Goal: Ask a question

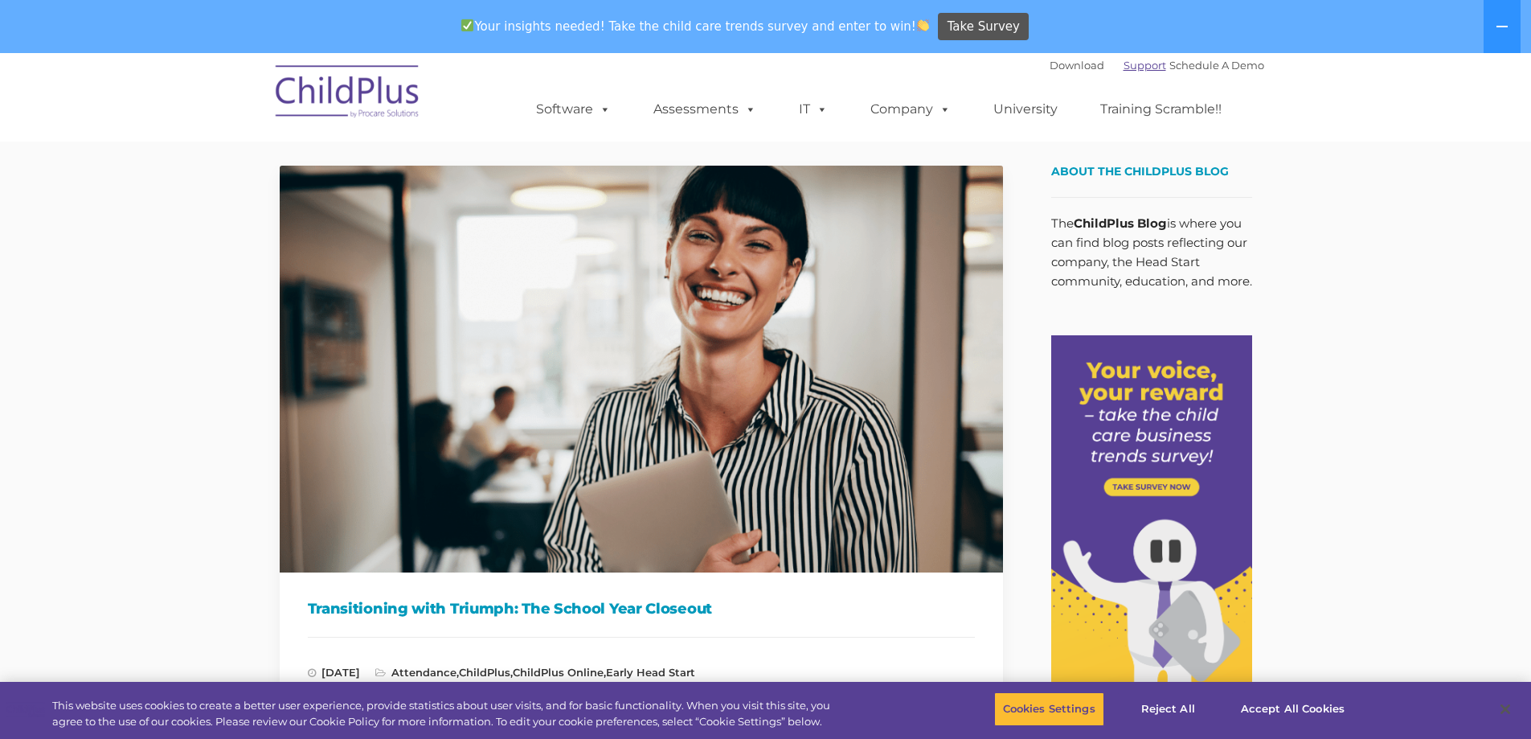
click at [1133, 67] on link "Support" at bounding box center [1145, 65] width 43 height 13
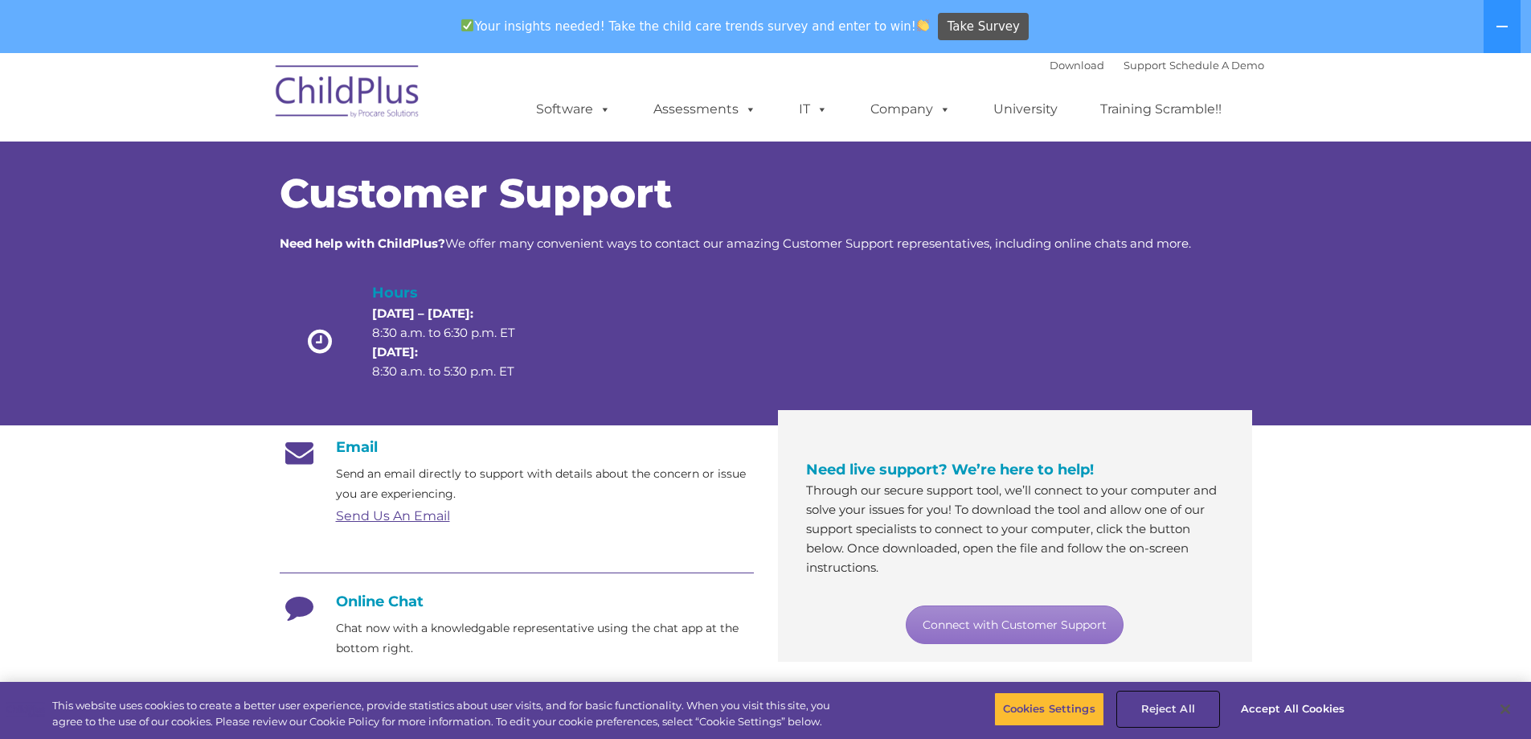
click at [1175, 705] on button "Reject All" at bounding box center [1168, 709] width 100 height 34
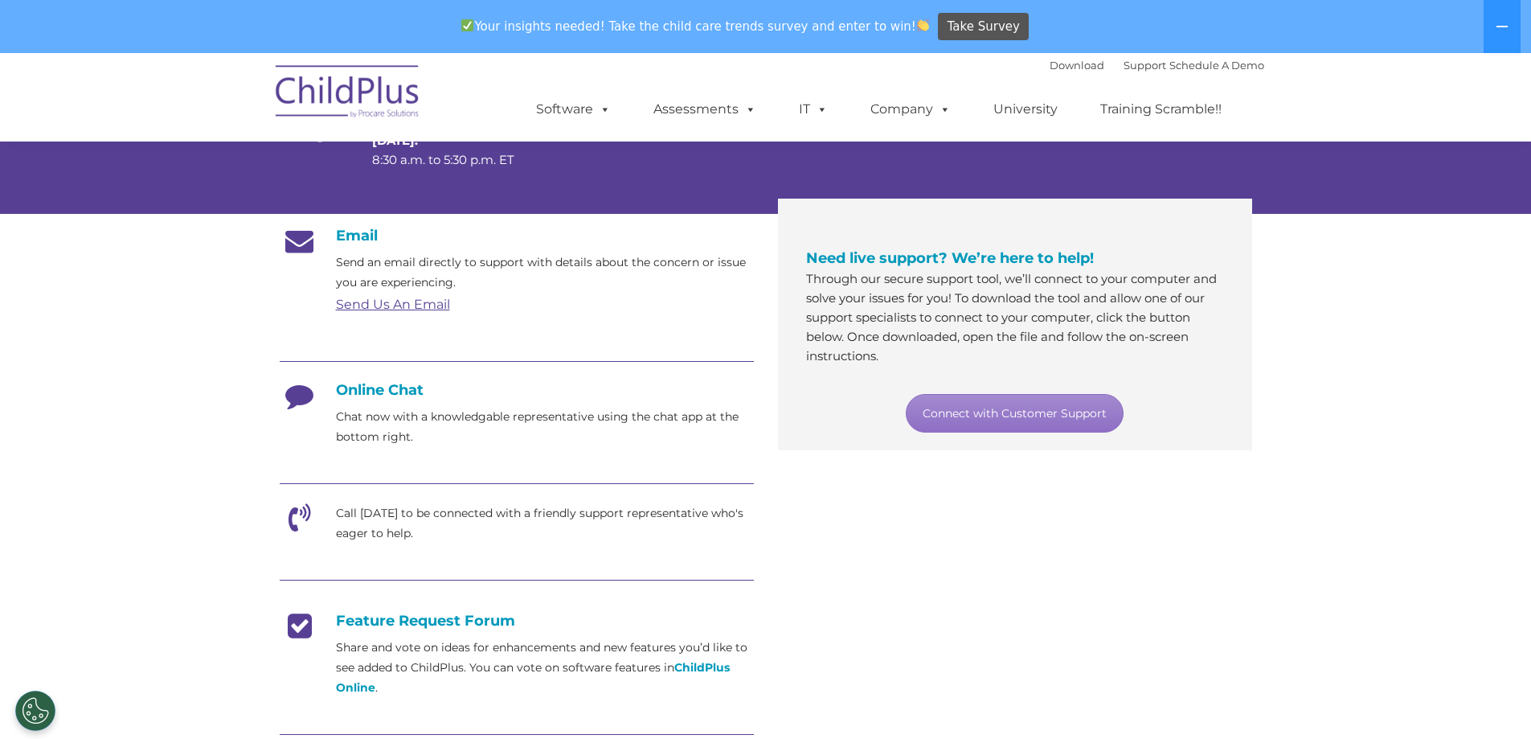
scroll to position [241, 0]
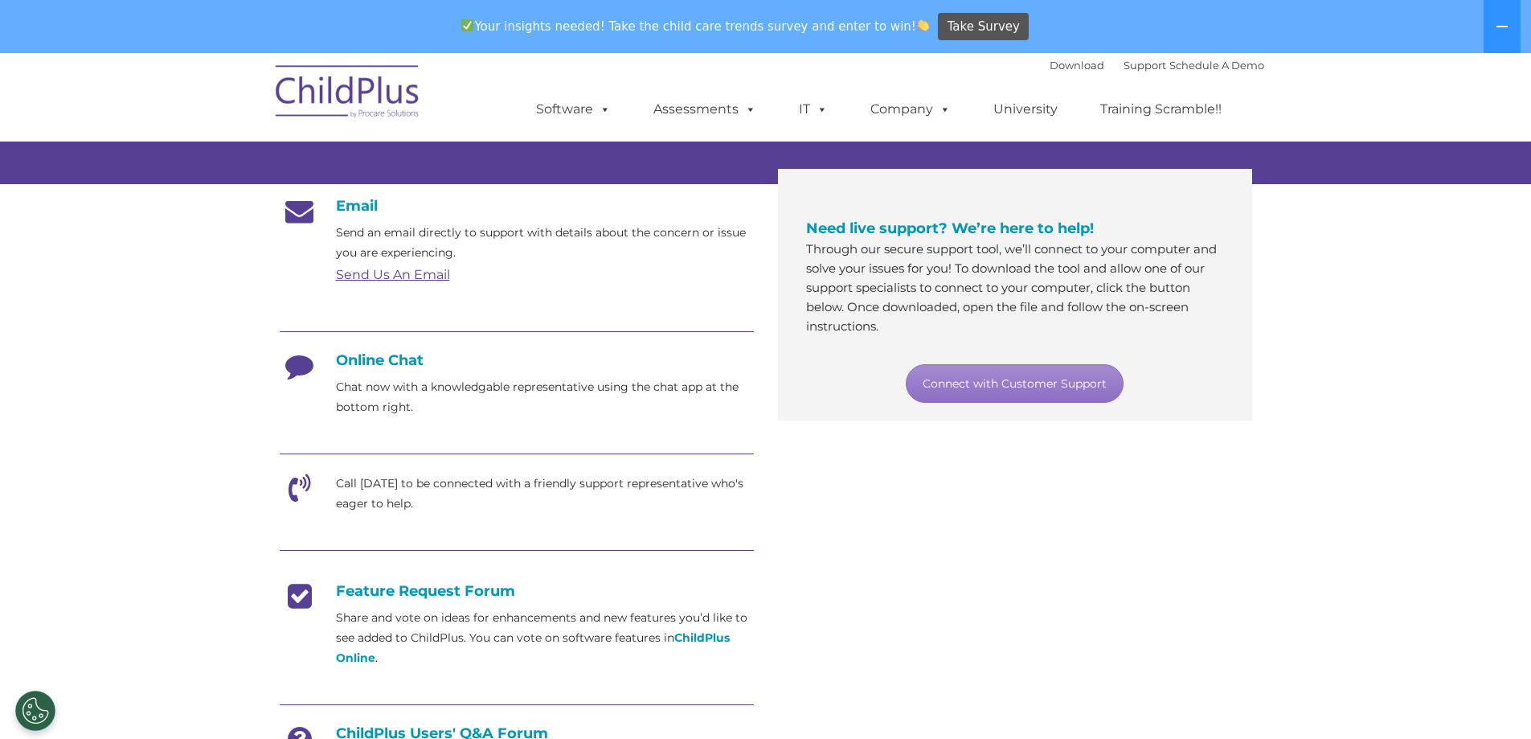
click at [308, 369] on icon at bounding box center [300, 371] width 40 height 40
click at [405, 357] on h4 "Online Chat" at bounding box center [517, 360] width 474 height 18
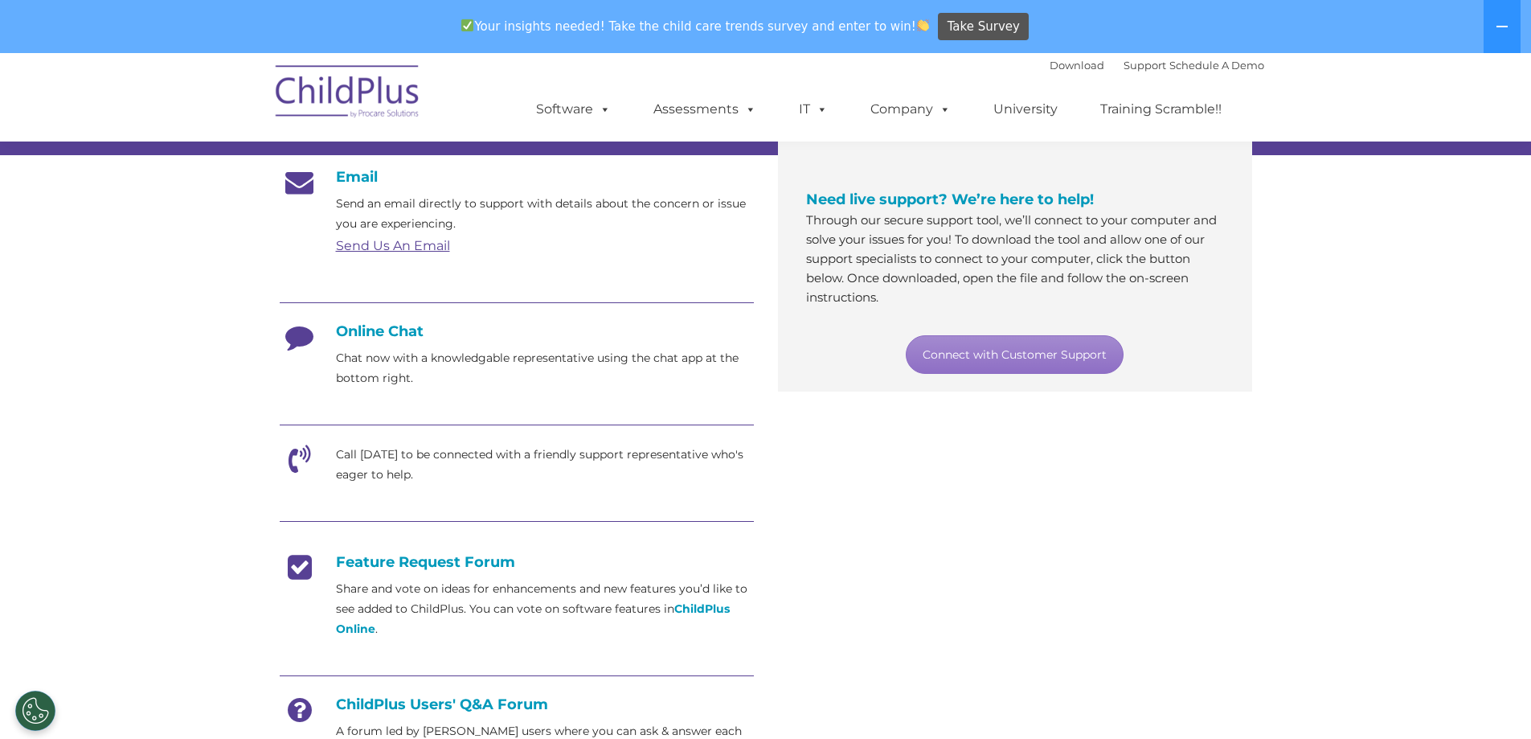
scroll to position [269, 0]
click at [998, 360] on link "Connect with Customer Support" at bounding box center [1015, 355] width 218 height 39
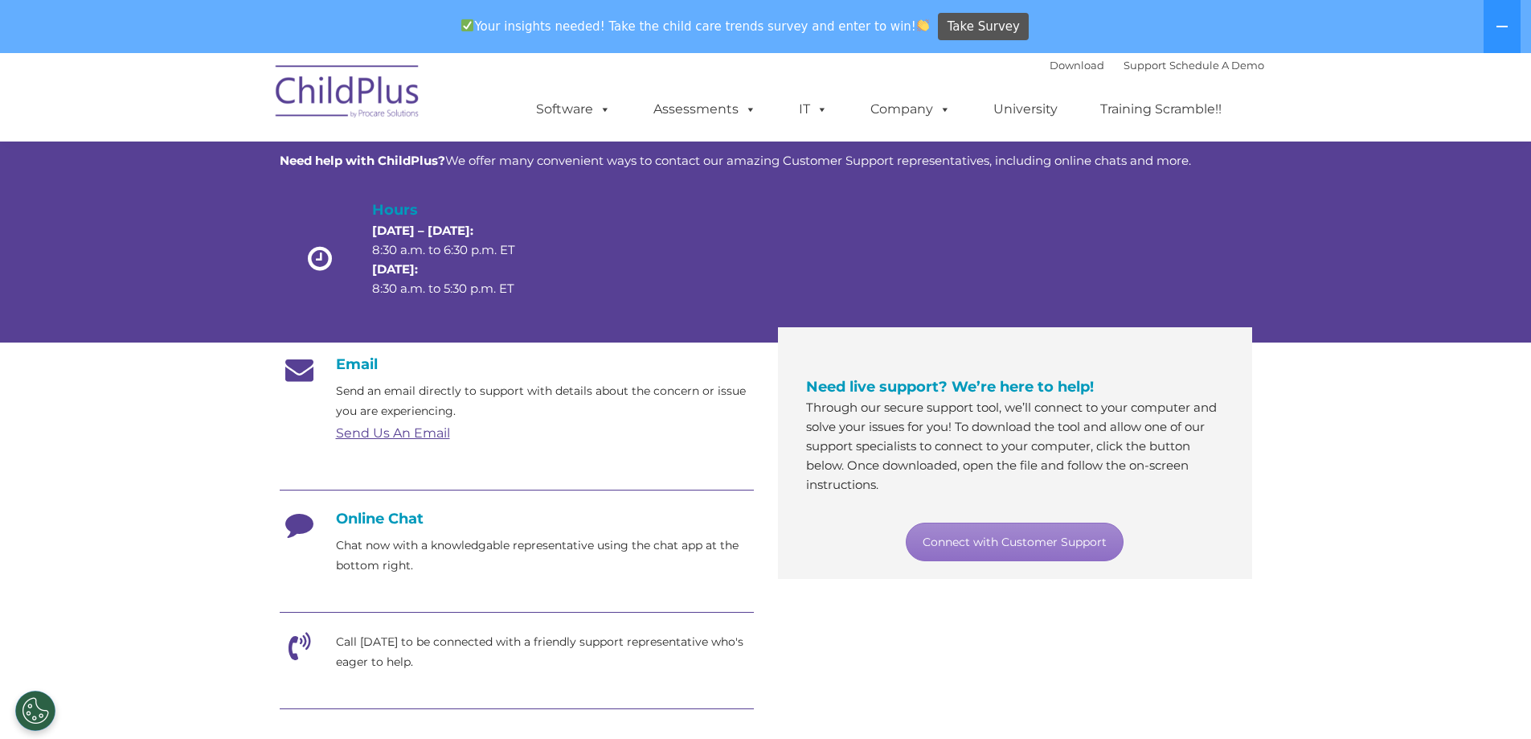
scroll to position [0, 0]
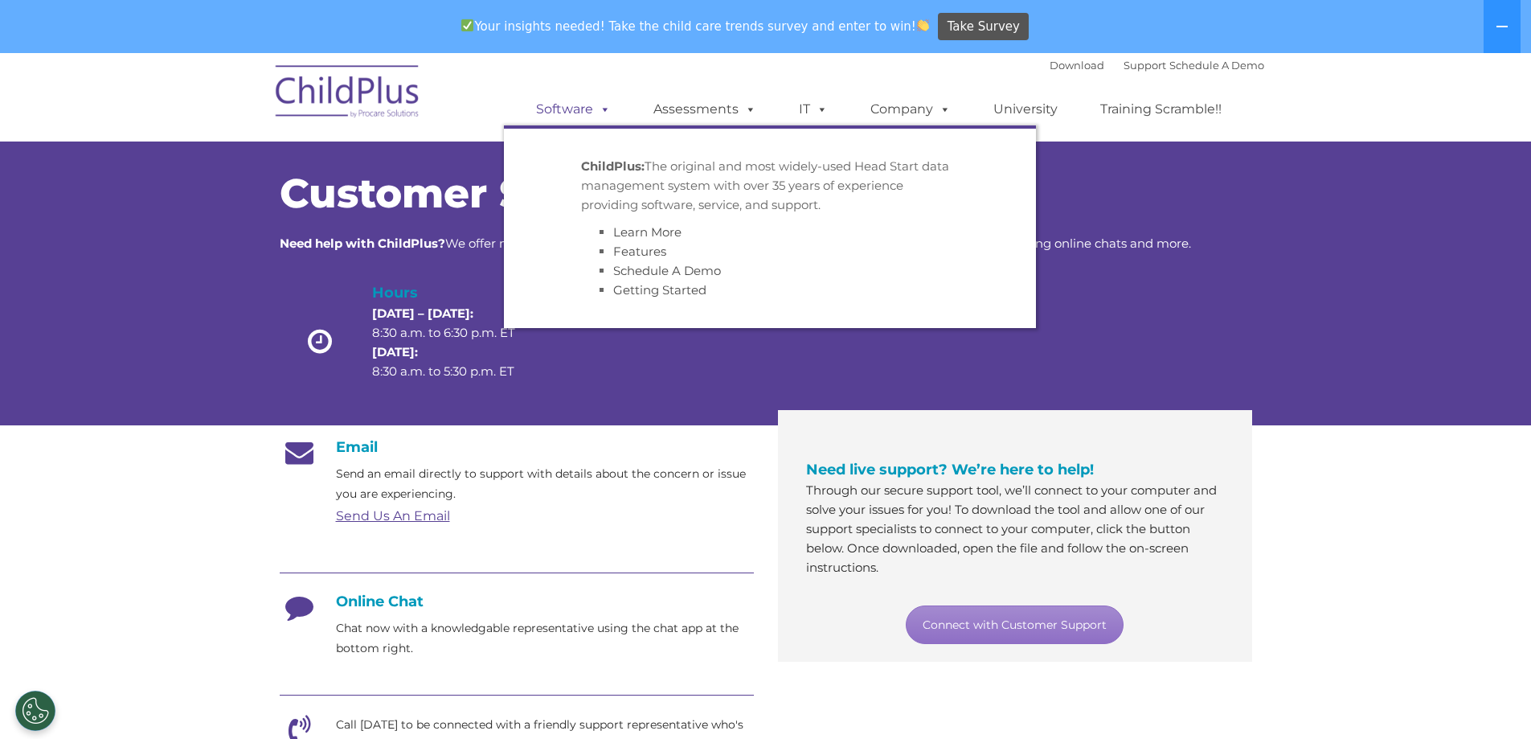
click at [580, 110] on link "Software" at bounding box center [573, 109] width 107 height 32
